Goal: Transaction & Acquisition: Purchase product/service

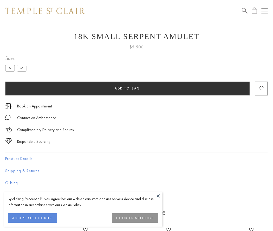
scroll to position [21, 0]
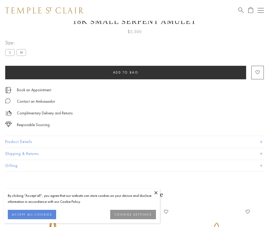
click at [126, 72] on span "Add to bag" at bounding box center [125, 72] width 25 height 4
